Goal: Task Accomplishment & Management: Manage account settings

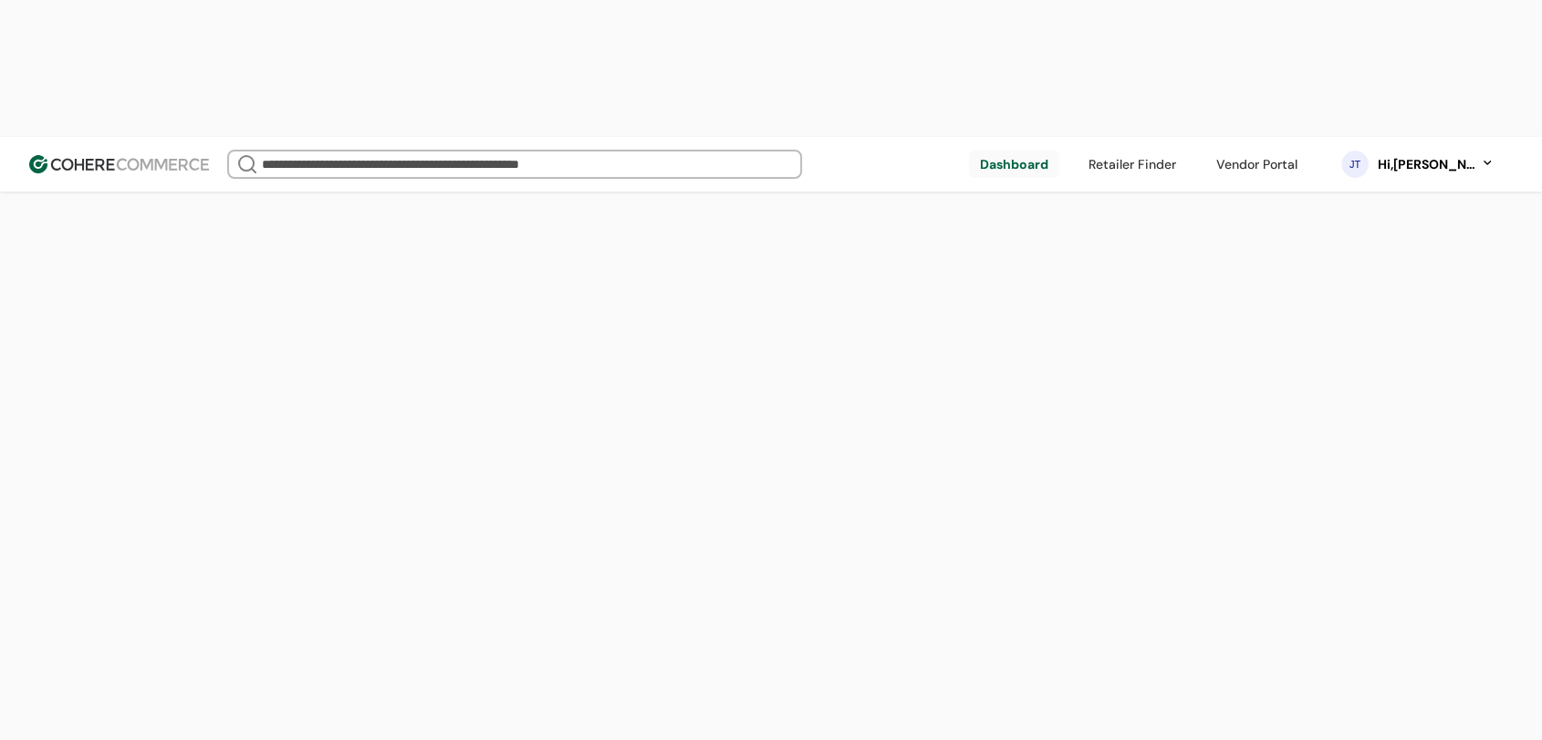
click at [1458, 155] on div "Hi, [PERSON_NAME]" at bounding box center [1426, 164] width 100 height 19
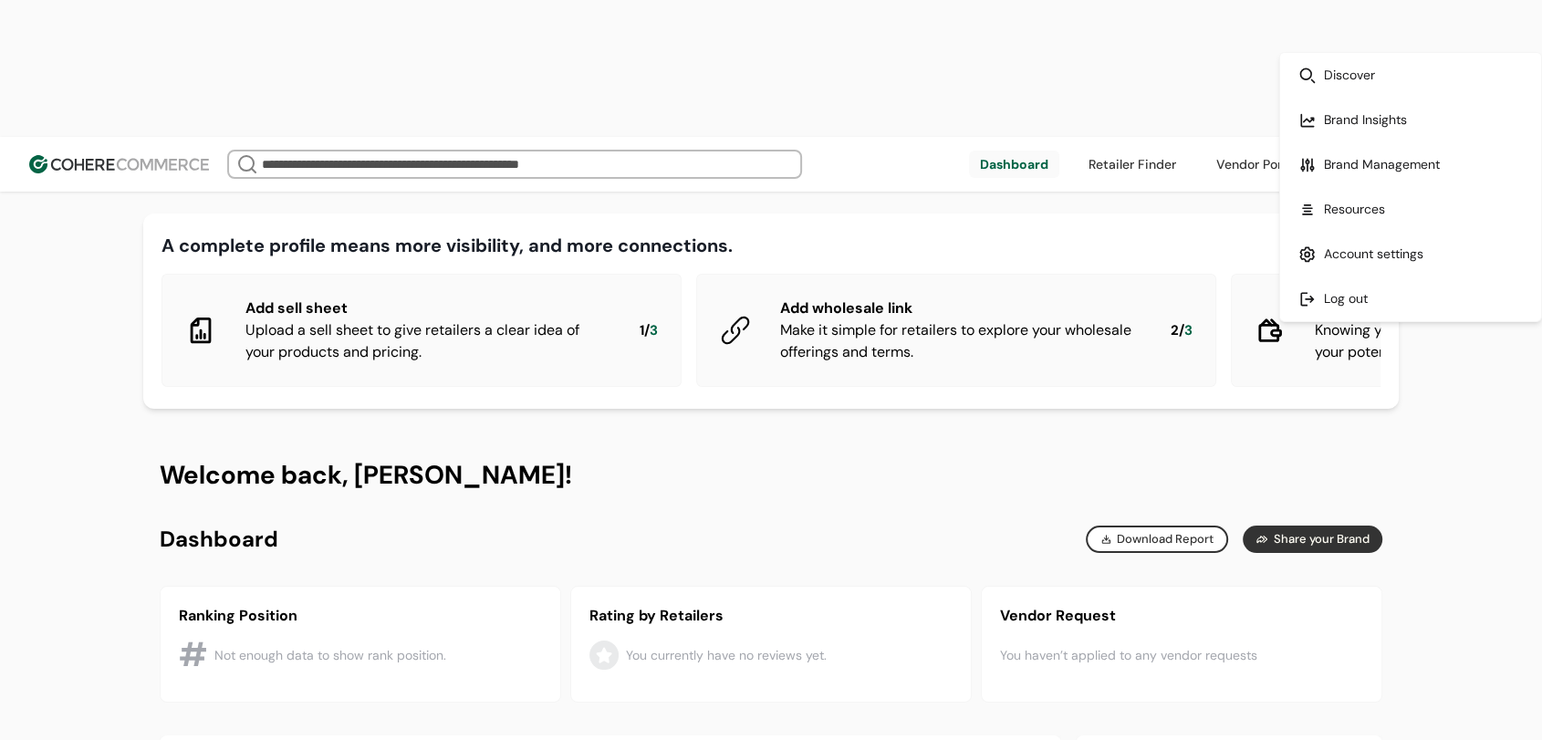
click at [1361, 243] on link at bounding box center [1410, 254] width 261 height 45
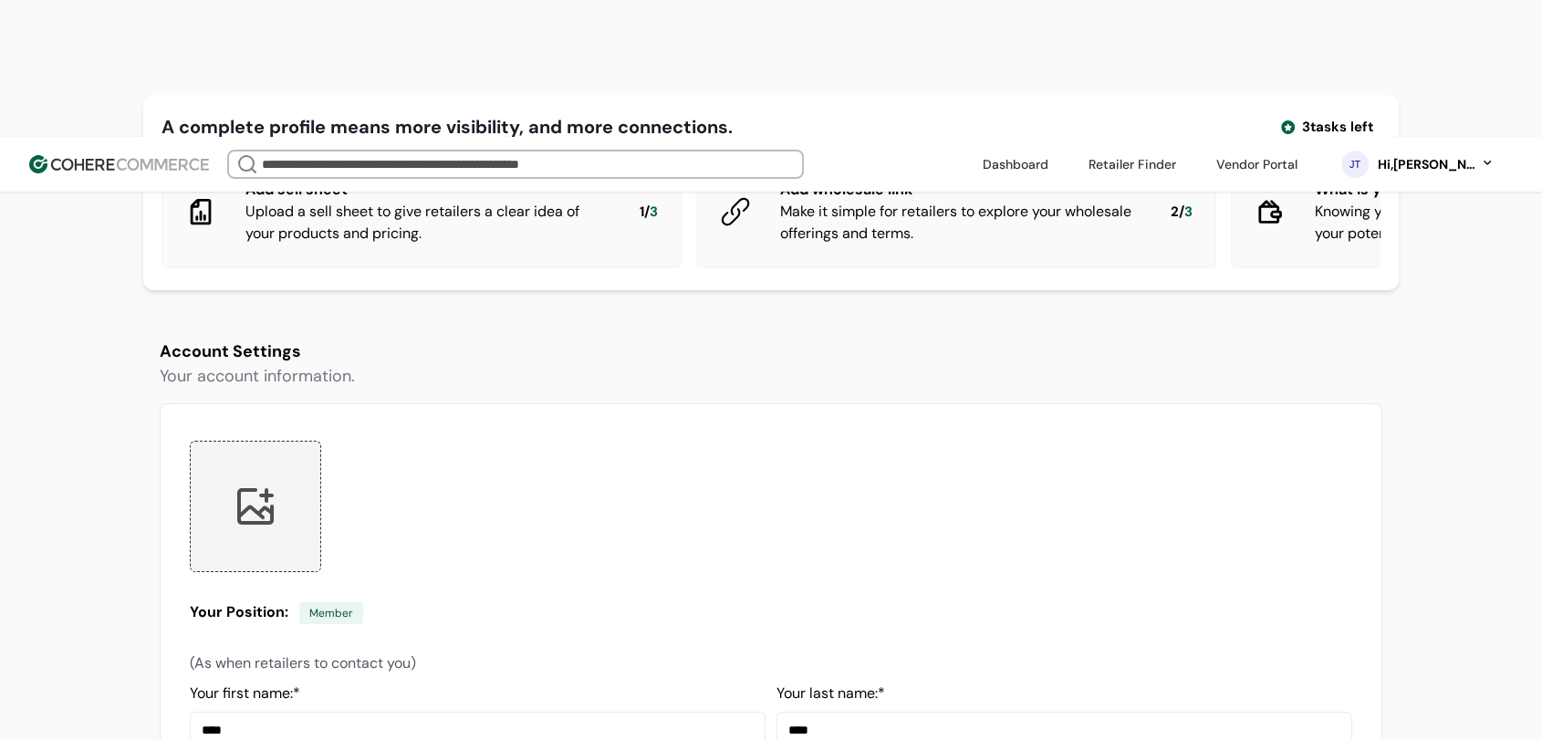
scroll to position [304, 0]
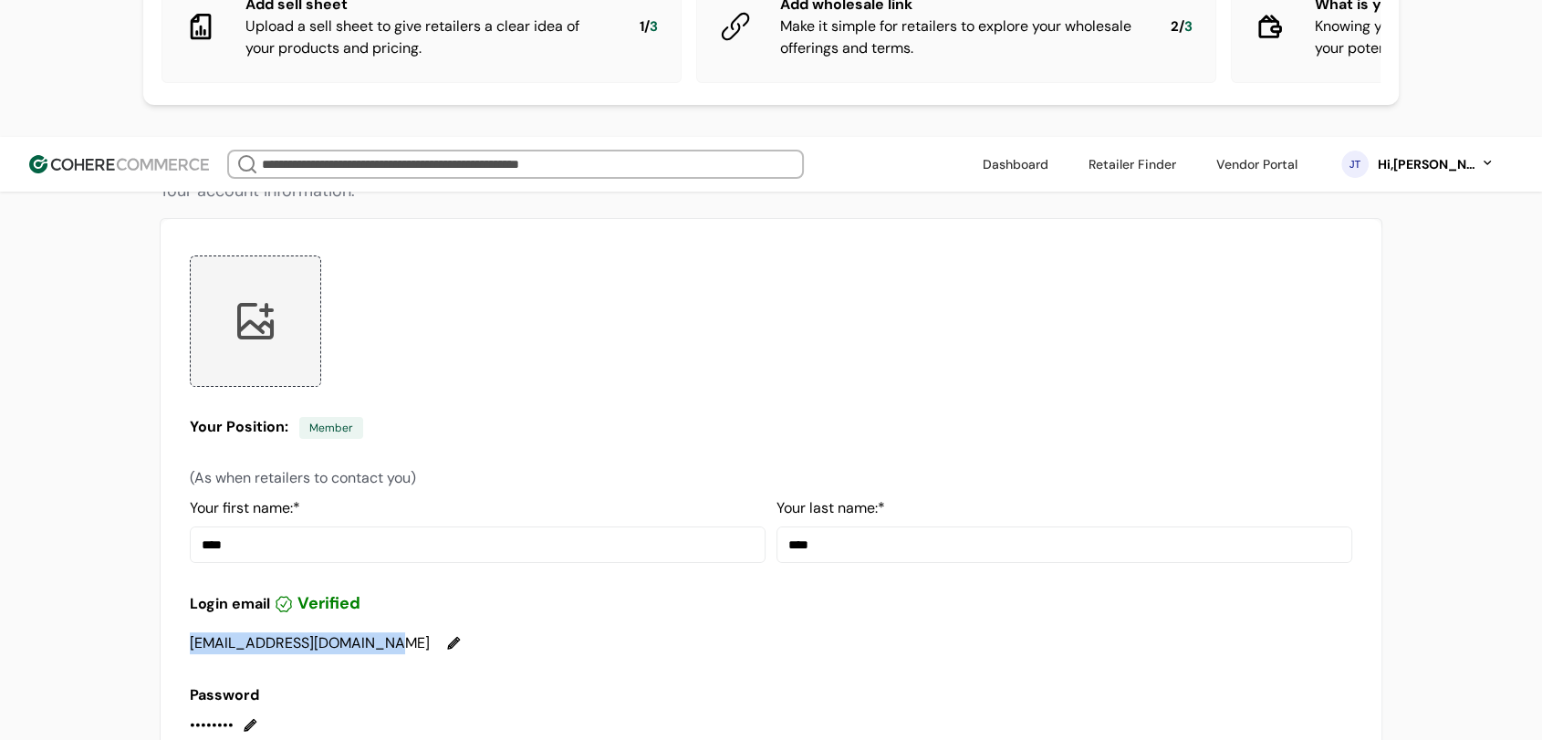
drag, startPoint x: 380, startPoint y: 522, endPoint x: 159, endPoint y: 520, distance: 220.8
click at [160, 520] on div "Your Position: Member (As when retailers to contact you) Your first name: * ***…" at bounding box center [771, 629] width 1223 height 823
copy div "[EMAIL_ADDRESS][DOMAIN_NAME]"
click at [1257, 151] on link at bounding box center [1256, 164] width 103 height 27
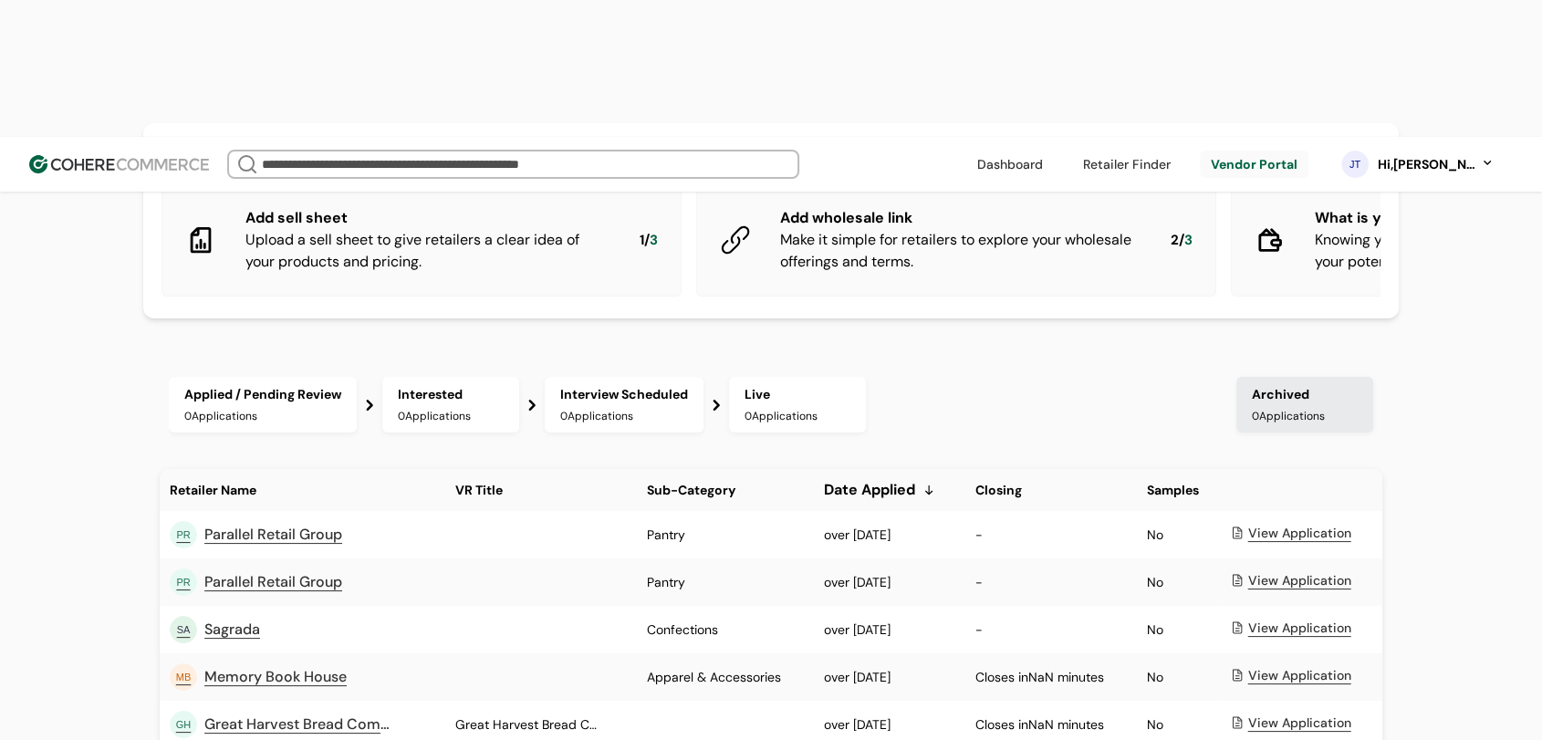
scroll to position [101, 0]
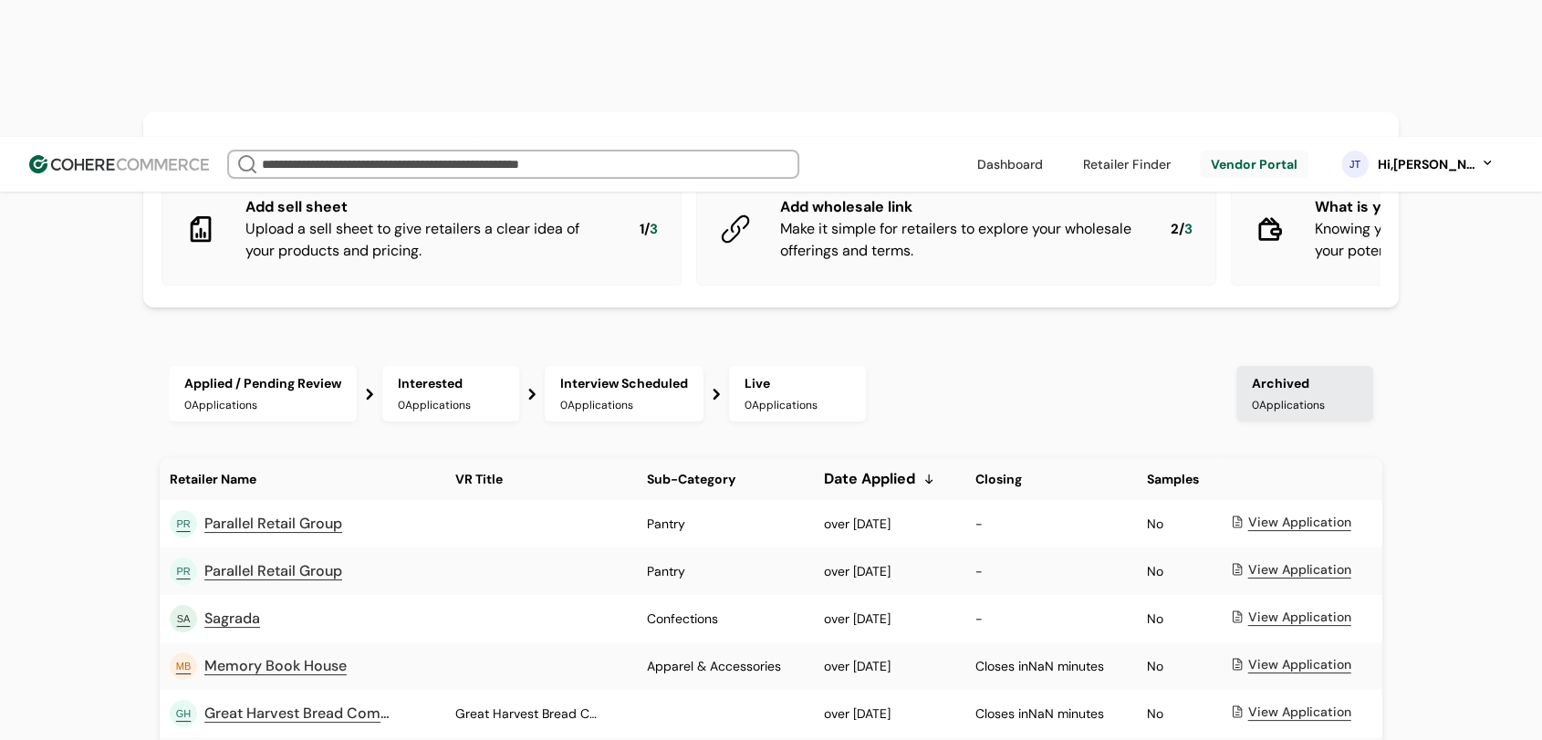
click at [1434, 155] on div "Hi, [PERSON_NAME]" at bounding box center [1426, 164] width 100 height 19
click at [1384, 253] on link at bounding box center [1410, 254] width 261 height 45
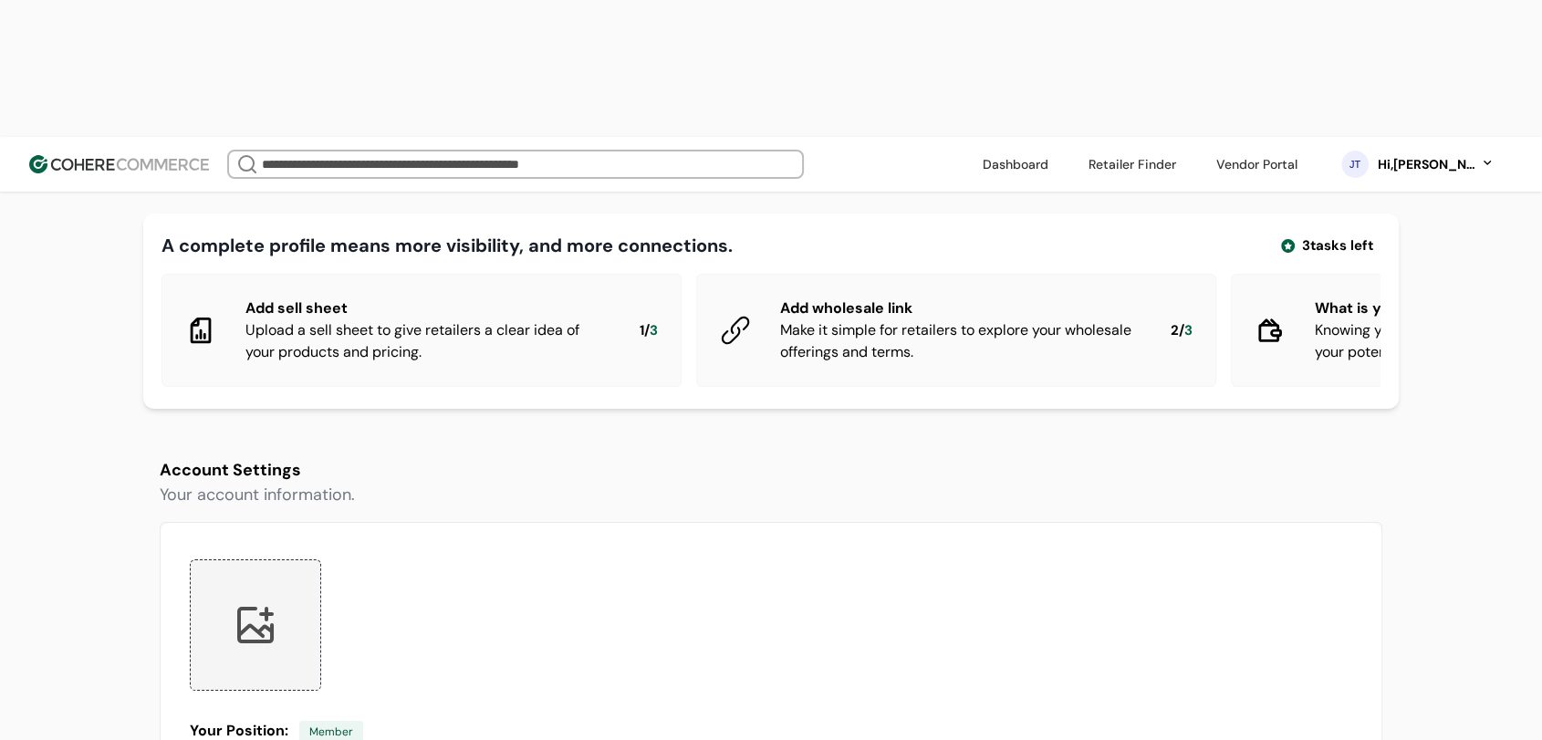
click at [1444, 155] on div "Hi, [PERSON_NAME]" at bounding box center [1426, 164] width 100 height 19
click at [1360, 298] on link at bounding box center [1410, 298] width 261 height 45
